Goal: Transaction & Acquisition: Purchase product/service

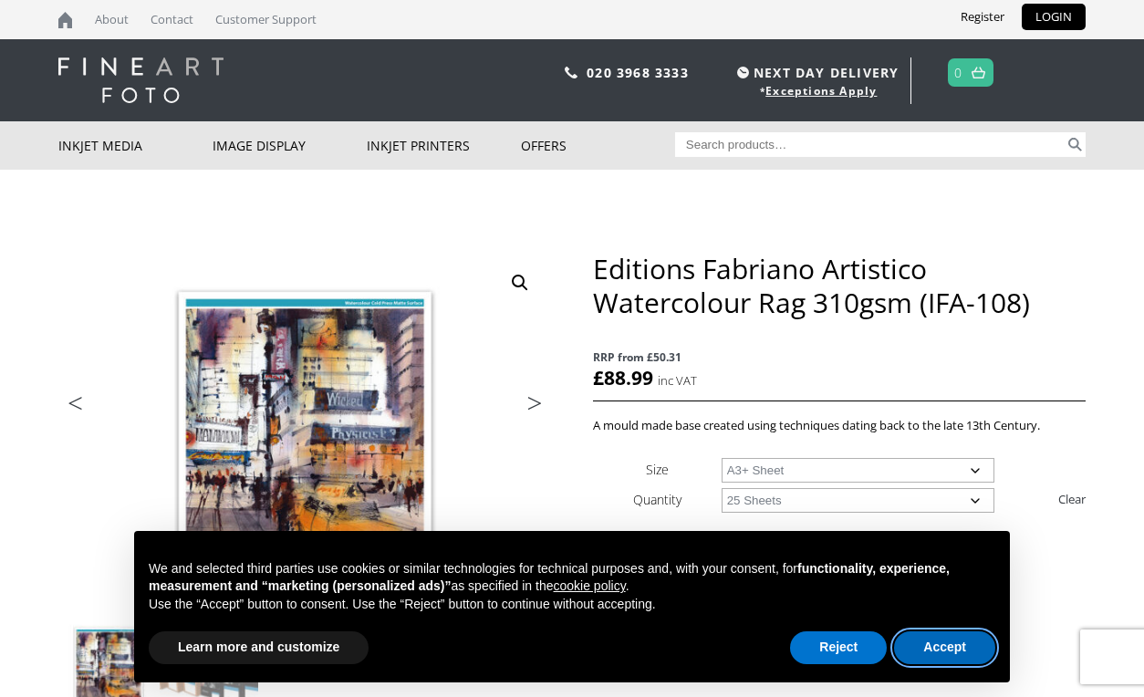
click at [935, 641] on button "Accept" at bounding box center [944, 647] width 101 height 33
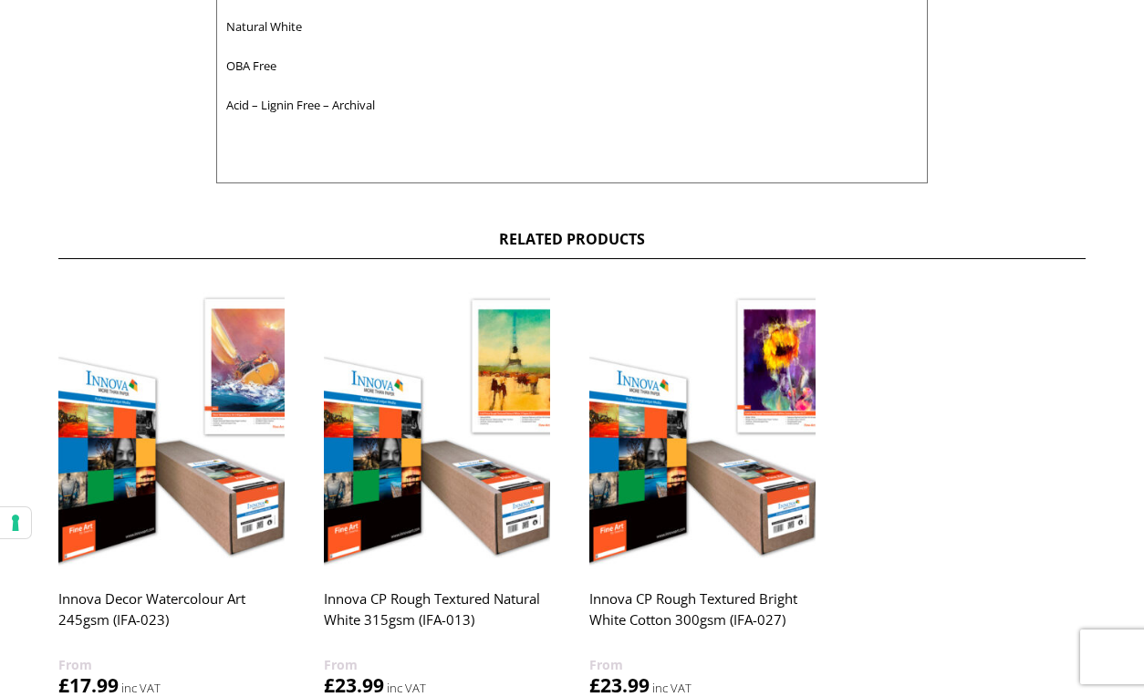
scroll to position [1115, 0]
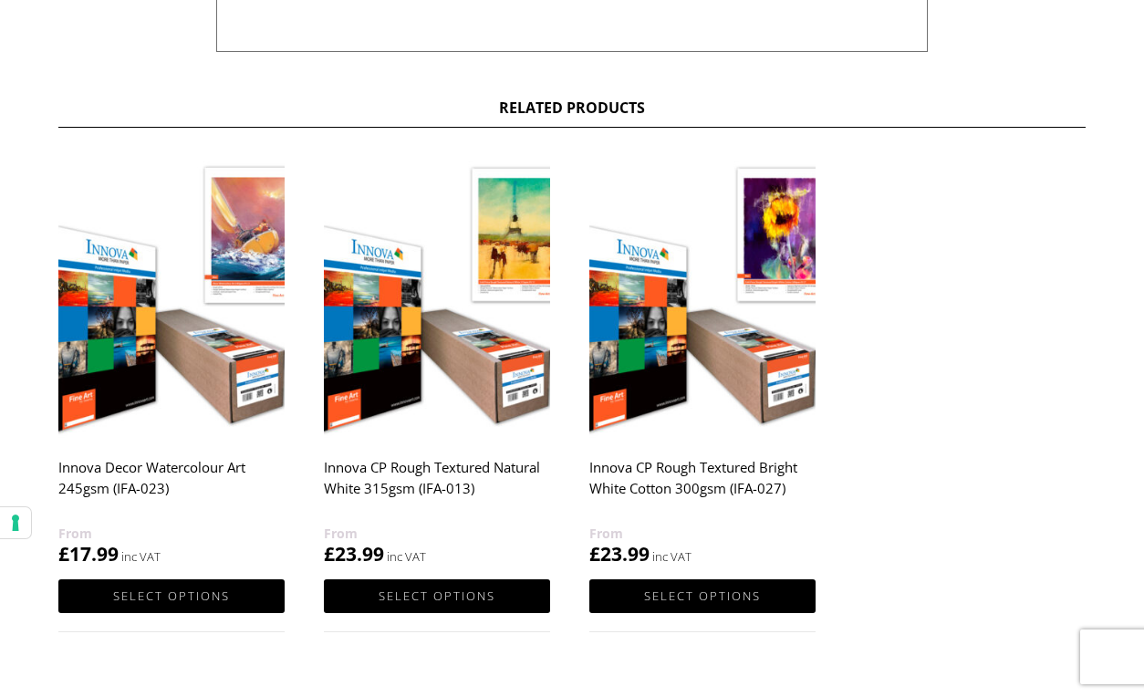
click at [250, 251] on img at bounding box center [171, 296] width 226 height 283
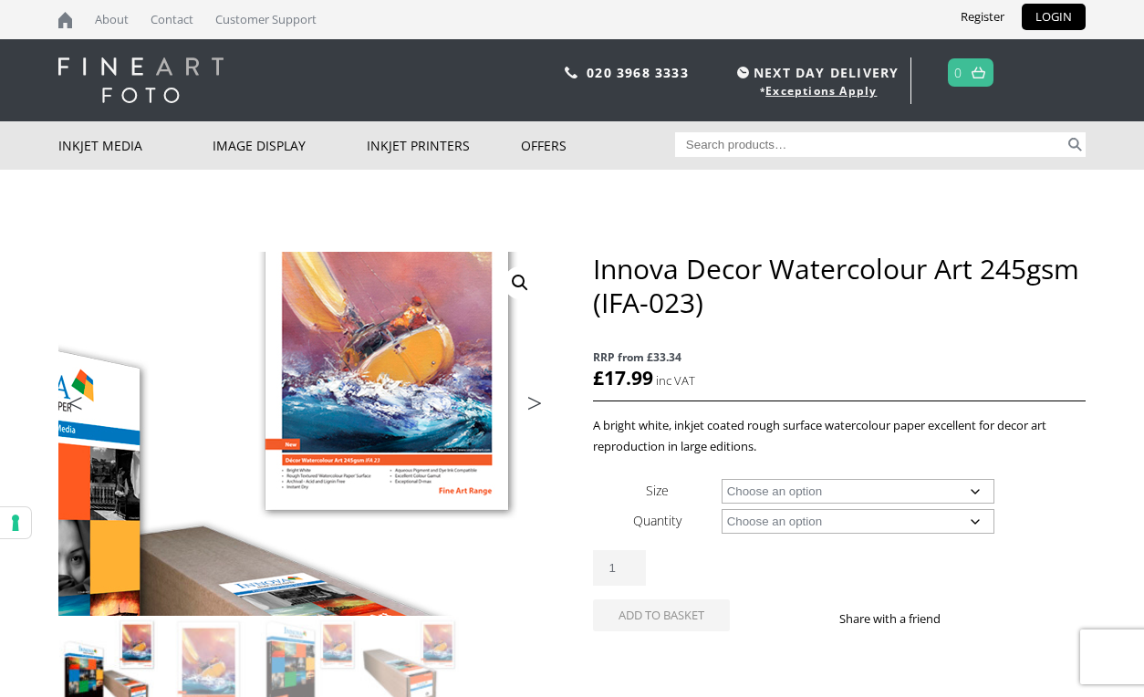
click at [432, 373] on img at bounding box center [180, 493] width 976 height 721
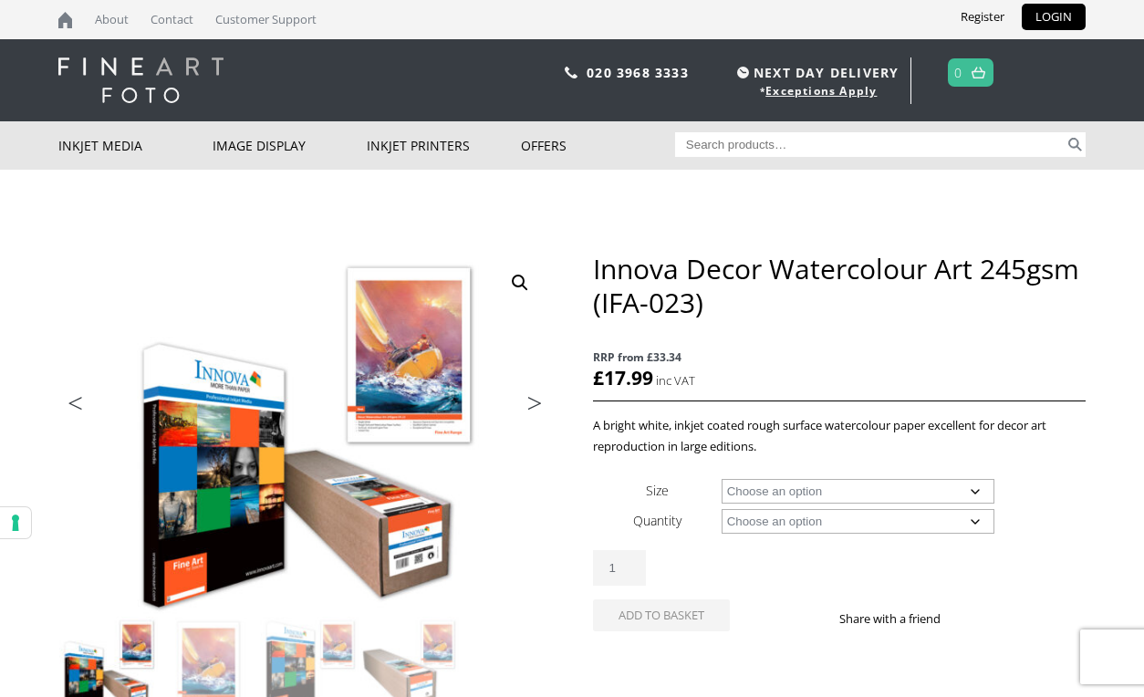
click at [517, 280] on link "View full-screen image gallery" at bounding box center [520, 282] width 33 height 33
